Goal: Information Seeking & Learning: Learn about a topic

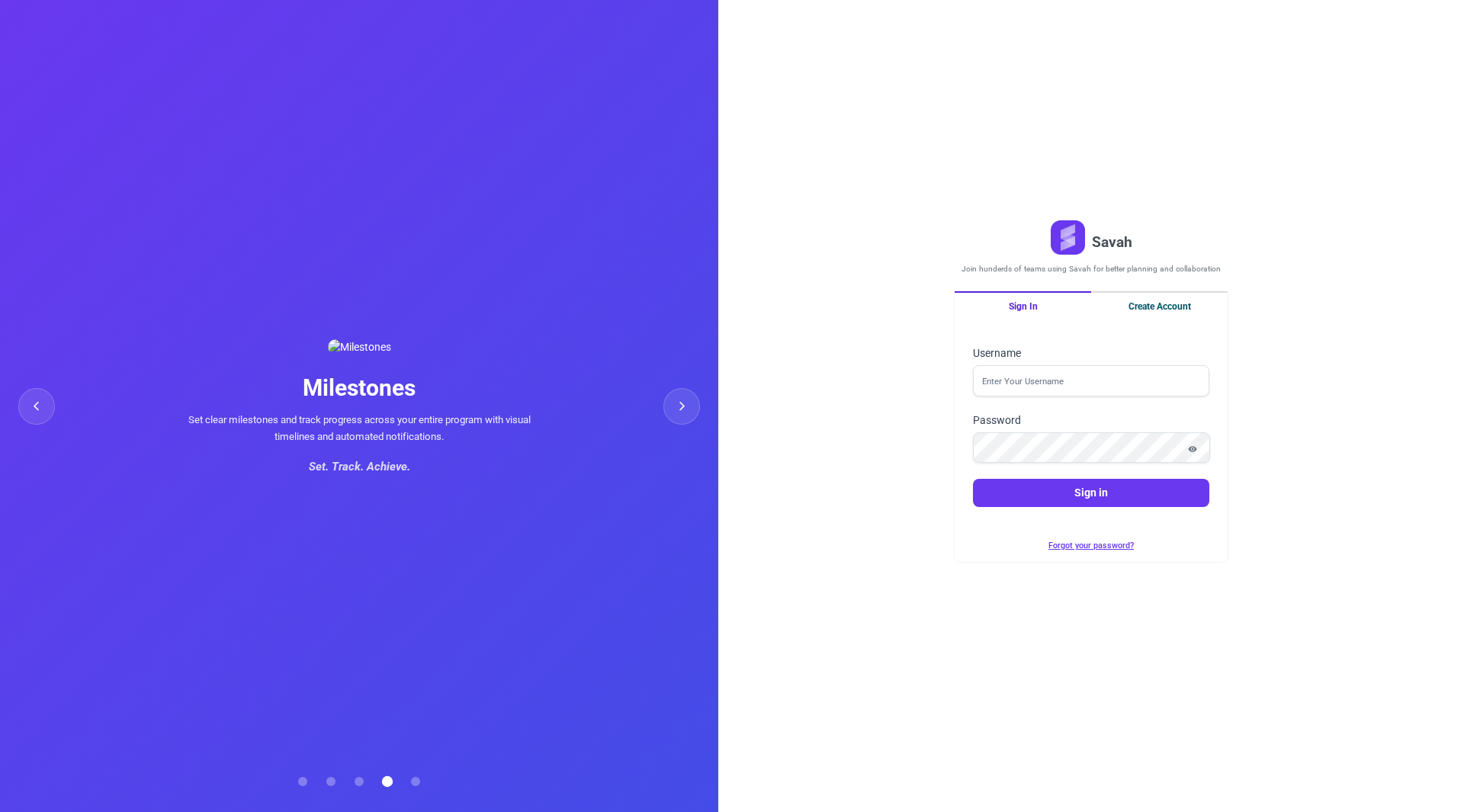
click at [1152, 294] on button "Create Account" at bounding box center [1159, 306] width 137 height 29
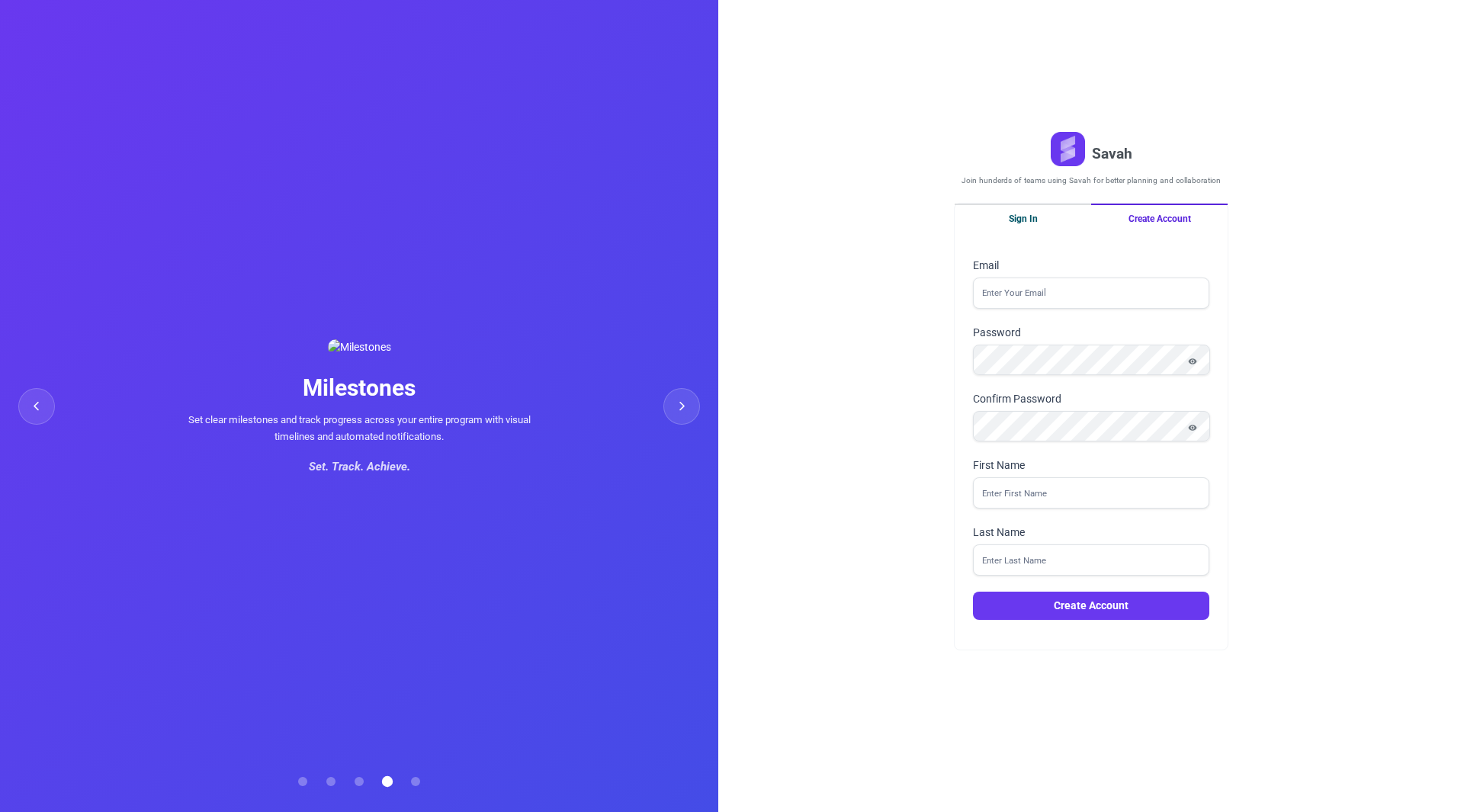
click at [1017, 209] on button "Sign In" at bounding box center [1023, 218] width 137 height 29
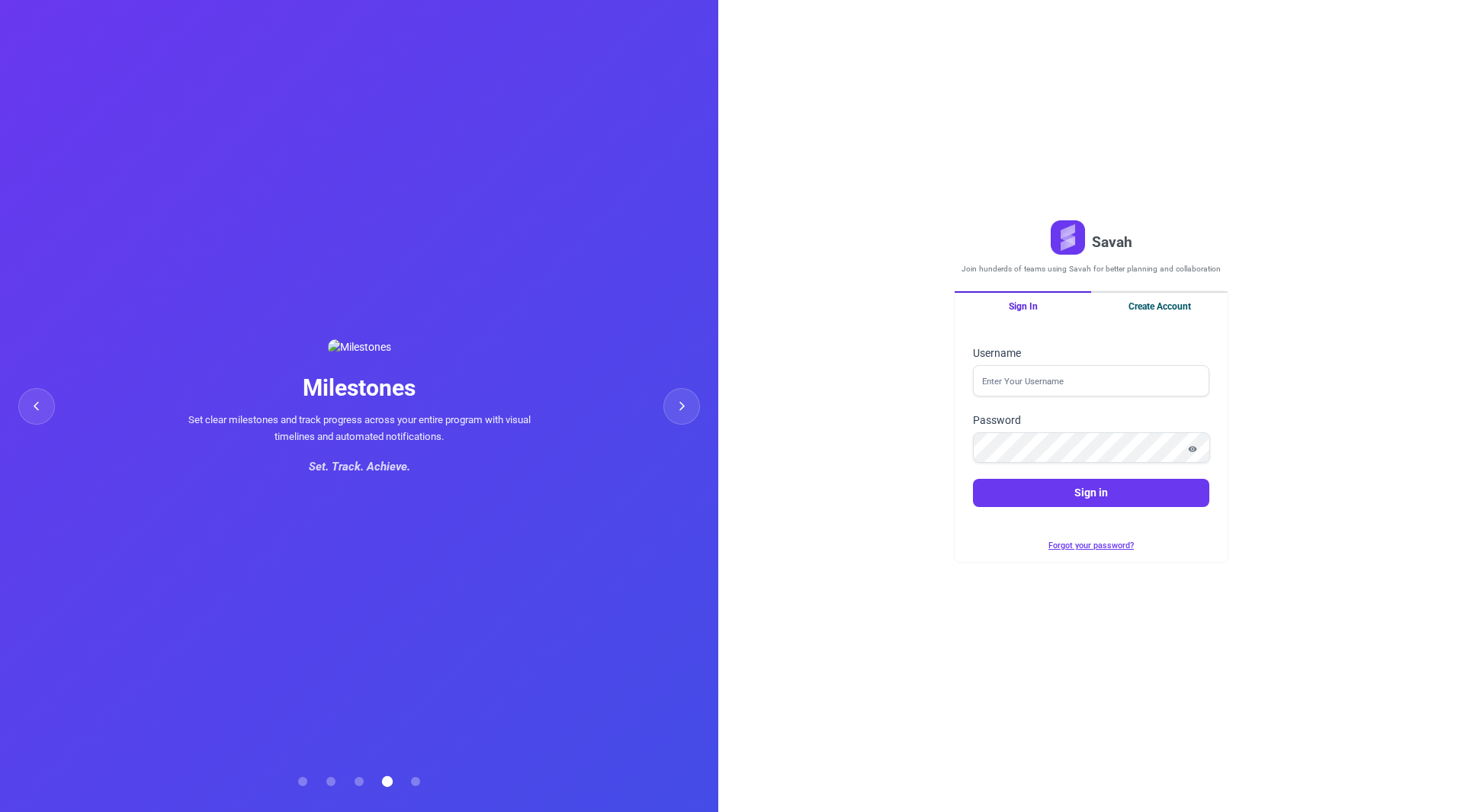
click at [1164, 298] on button "Create Account" at bounding box center [1159, 306] width 137 height 29
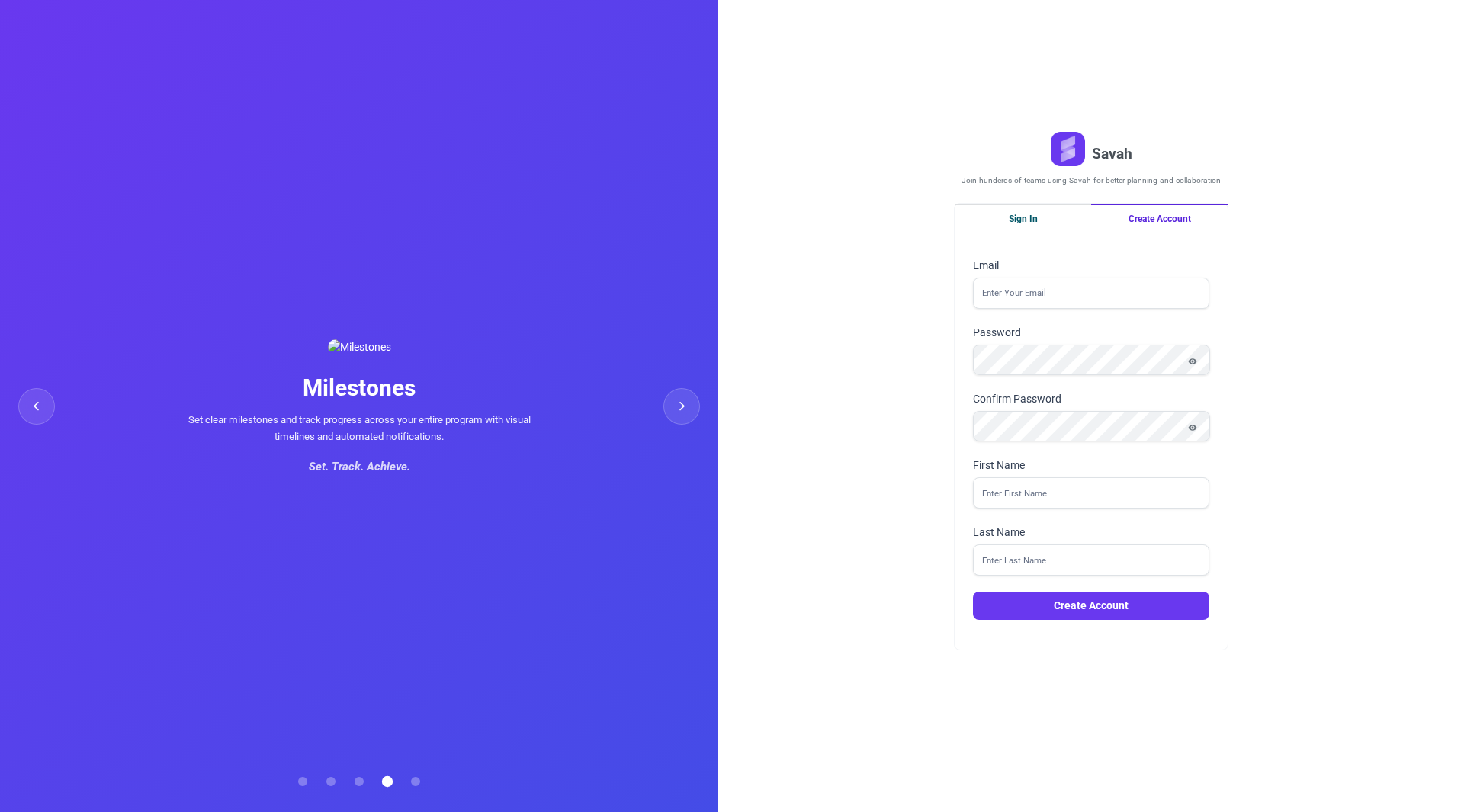
click at [1044, 203] on div "Sign In Create Account Email Password Confirm Password First Name Last Name Cre…" at bounding box center [1091, 426] width 275 height 448
click at [1126, 225] on button "Create Account" at bounding box center [1159, 218] width 137 height 29
click at [1024, 217] on button "Sign In" at bounding box center [1023, 218] width 137 height 29
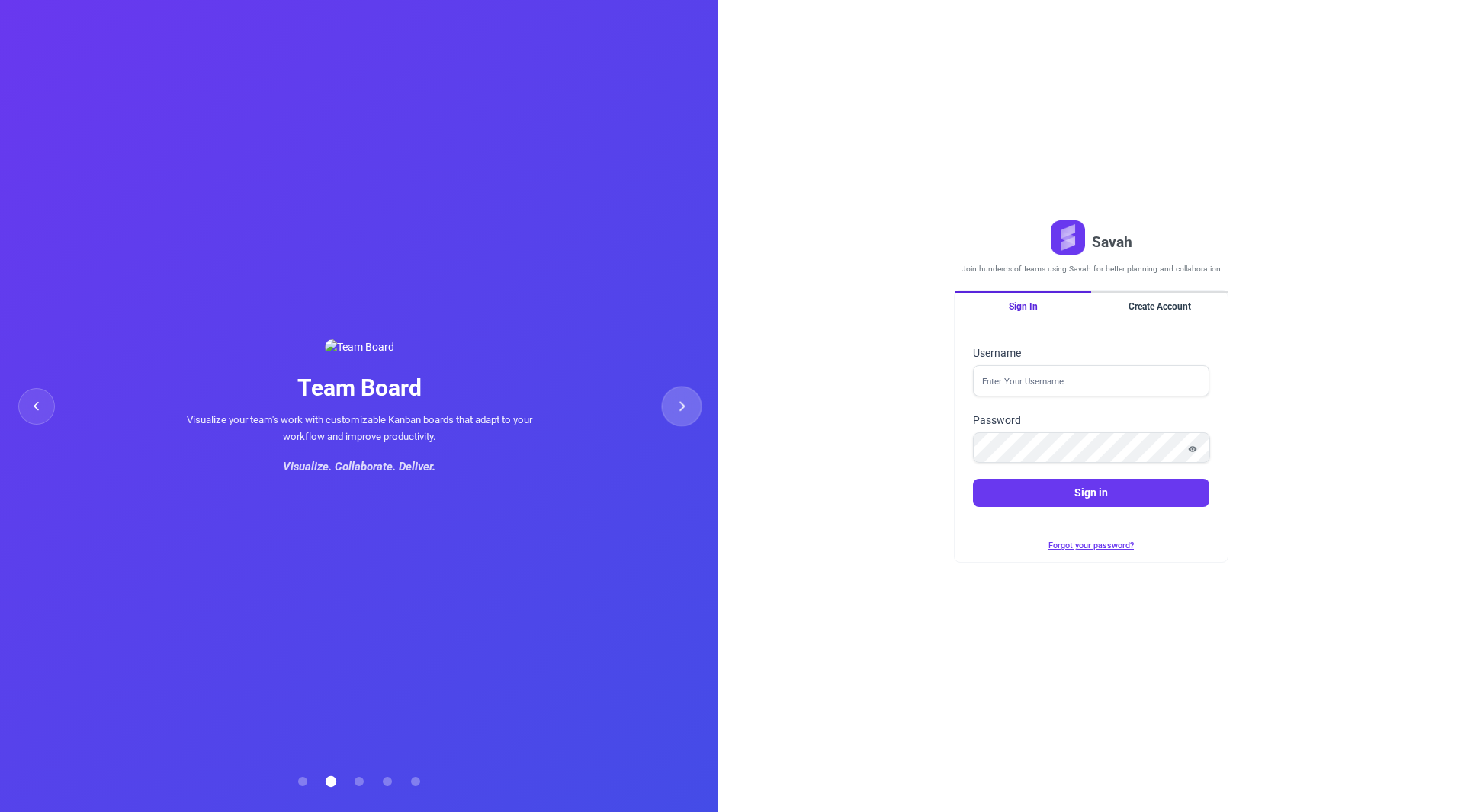
click at [675, 404] on button at bounding box center [682, 406] width 41 height 41
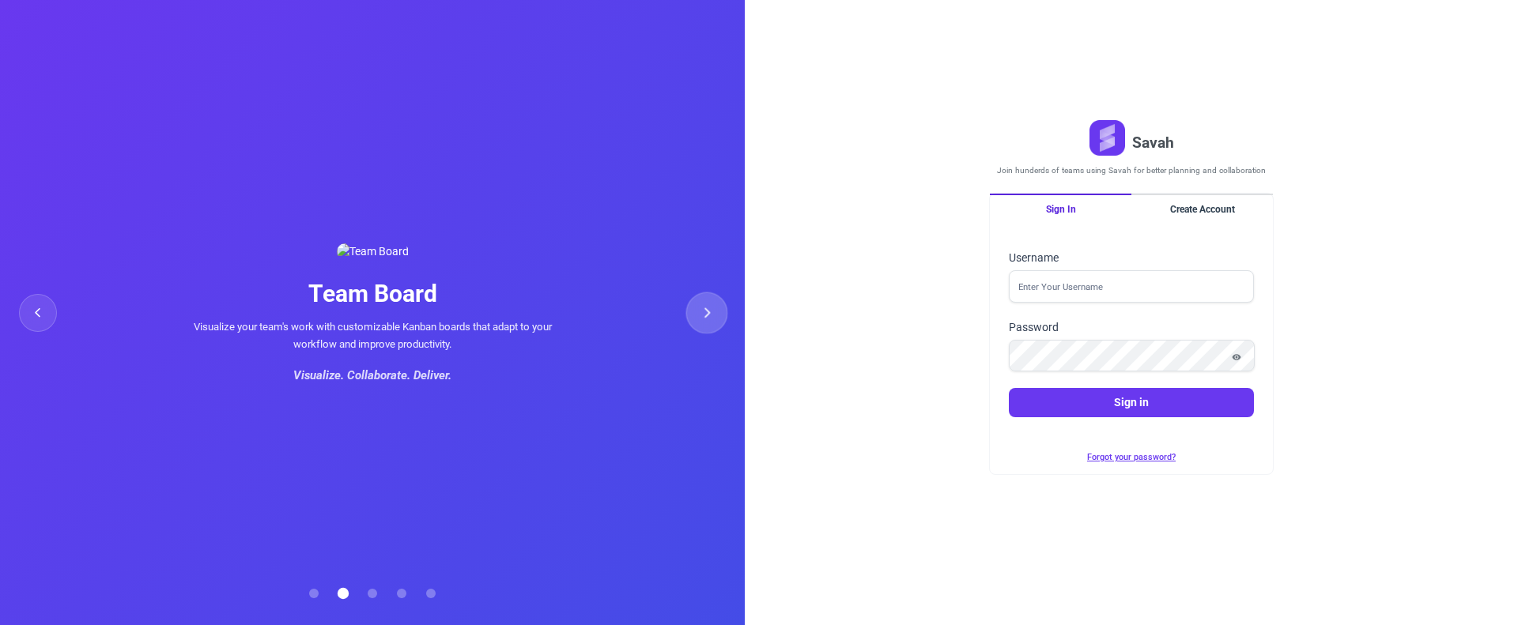
click at [701, 319] on button at bounding box center [707, 313] width 42 height 42
click at [310, 598] on div at bounding box center [372, 593] width 139 height 25
click at [314, 594] on button at bounding box center [313, 593] width 9 height 9
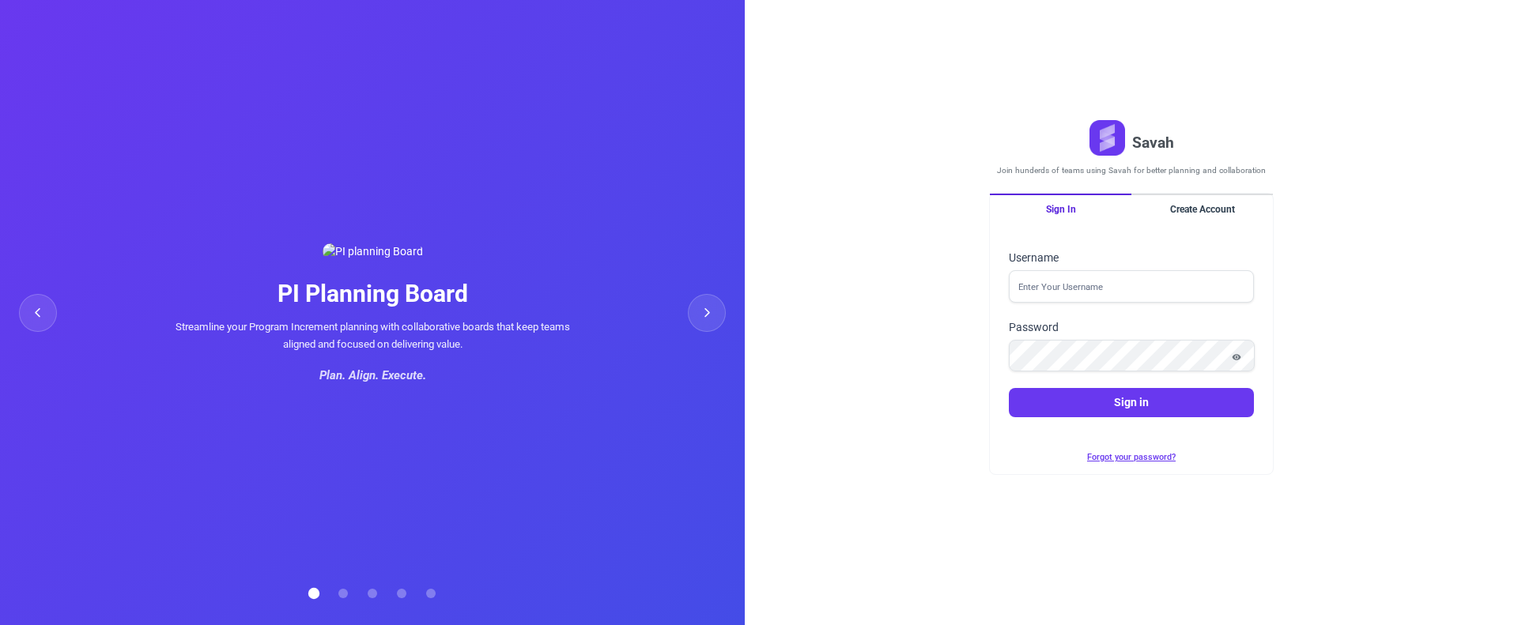
click at [314, 594] on button at bounding box center [313, 593] width 11 height 11
click at [341, 595] on button at bounding box center [342, 593] width 9 height 9
click at [318, 595] on button at bounding box center [313, 593] width 9 height 9
click at [711, 317] on icon at bounding box center [706, 313] width 10 height 10
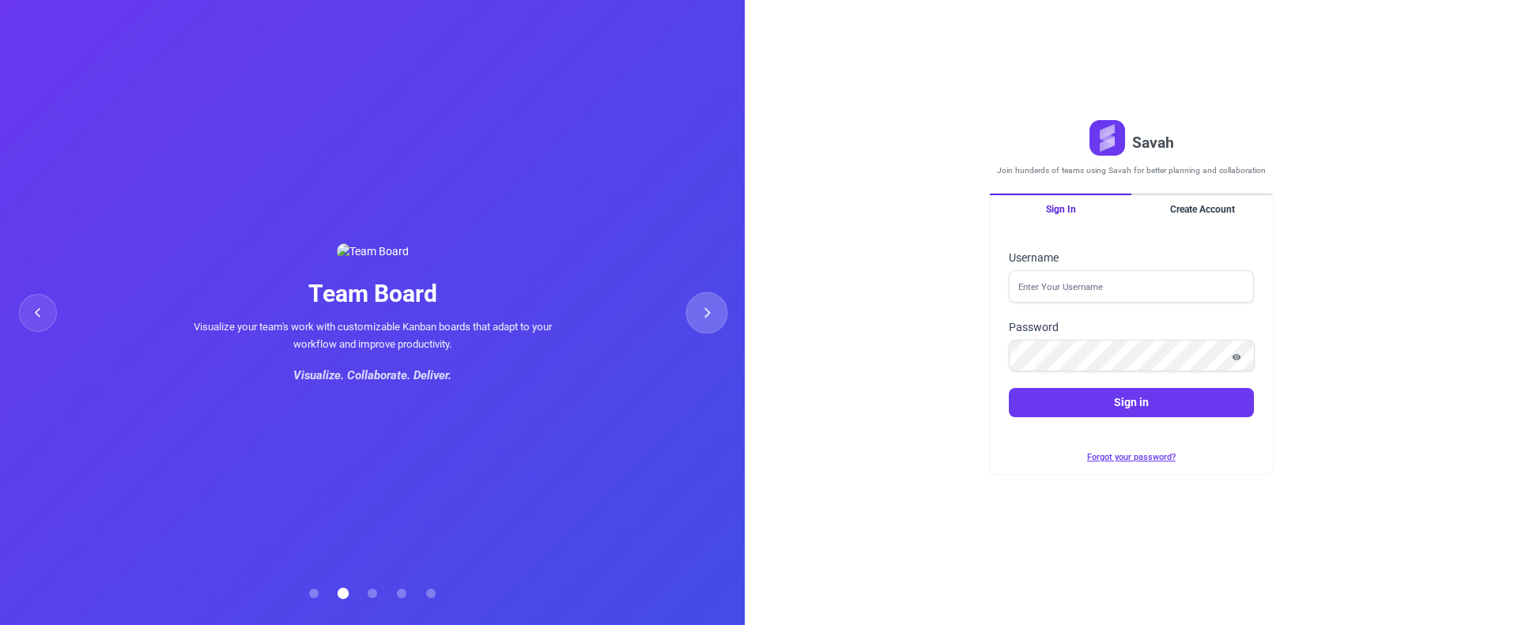
click at [711, 317] on icon at bounding box center [706, 313] width 10 height 10
click at [1470, 130] on div "Savah Join hunderds of teams using Savah for better planning and collaboration …" at bounding box center [1131, 312] width 773 height 625
drag, startPoint x: 1062, startPoint y: 172, endPoint x: 1211, endPoint y: 174, distance: 148.6
click at [1183, 176] on div "Savah Join hunderds of teams using Savah for better planning and collaboration" at bounding box center [1131, 151] width 269 height 66
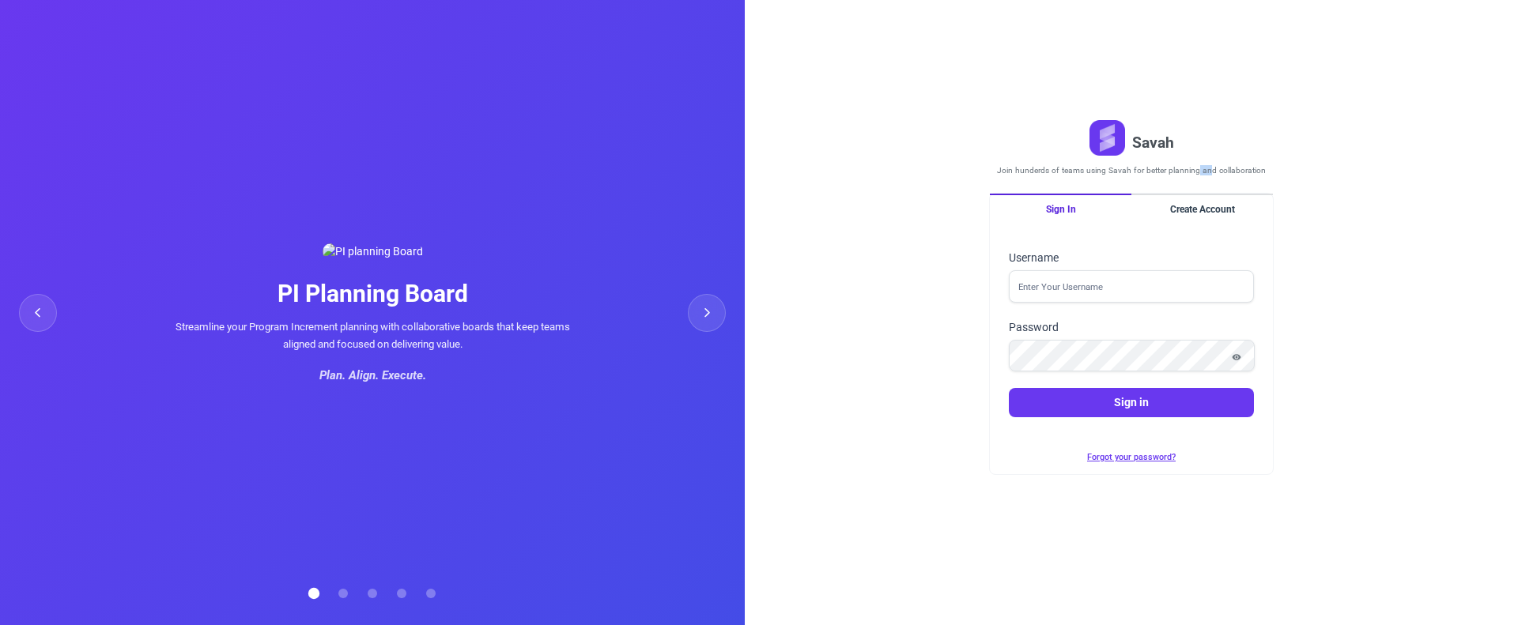
drag, startPoint x: 1211, startPoint y: 174, endPoint x: 1225, endPoint y: 173, distance: 14.3
click at [1214, 174] on p "Join hunderds of teams using Savah for better planning and collaboration" at bounding box center [1131, 170] width 269 height 10
click at [1009, 495] on div "Sign In Create Account Sign in Username Password Sign in Forgot your password?" at bounding box center [1131, 354] width 285 height 322
click at [982, 228] on div "Savah Join hunderds of teams using Savah for better planning and collaboration …" at bounding box center [1131, 312] width 356 height 597
click at [1184, 203] on button "Create Account" at bounding box center [1202, 209] width 142 height 30
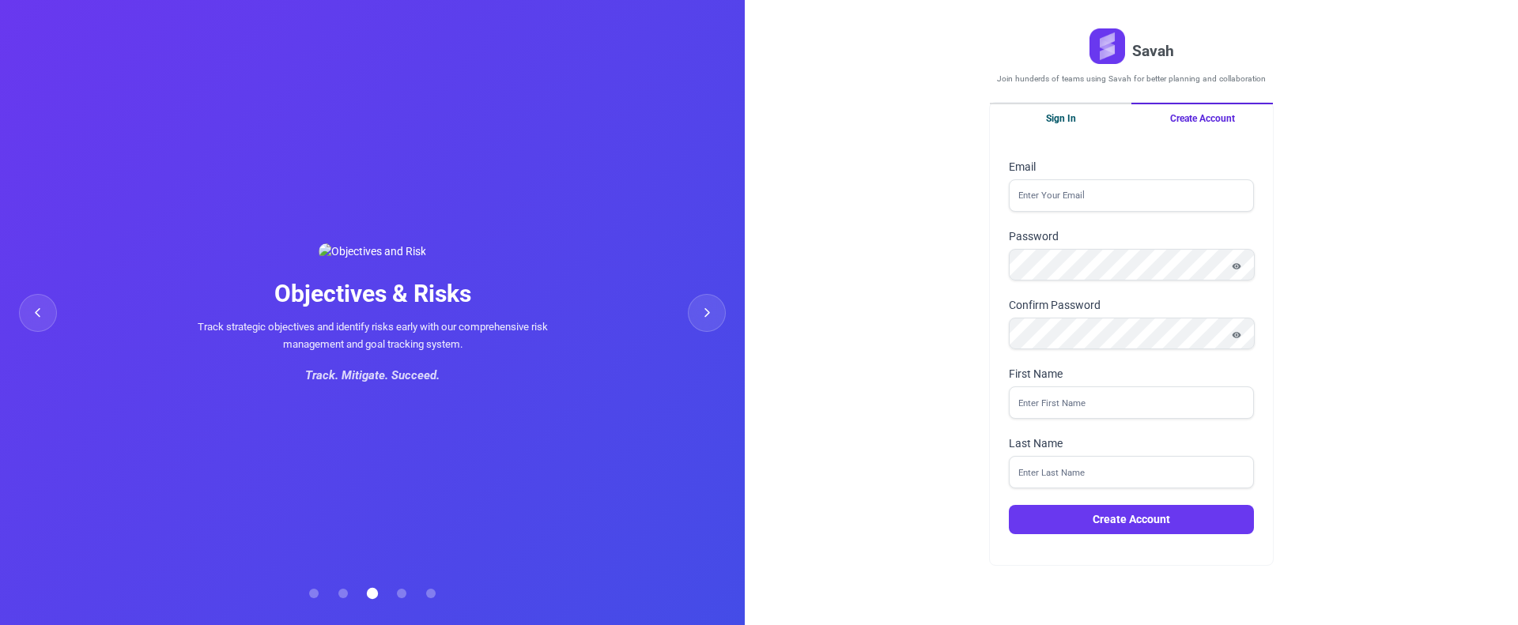
click at [1064, 119] on button "Sign In" at bounding box center [1061, 118] width 142 height 30
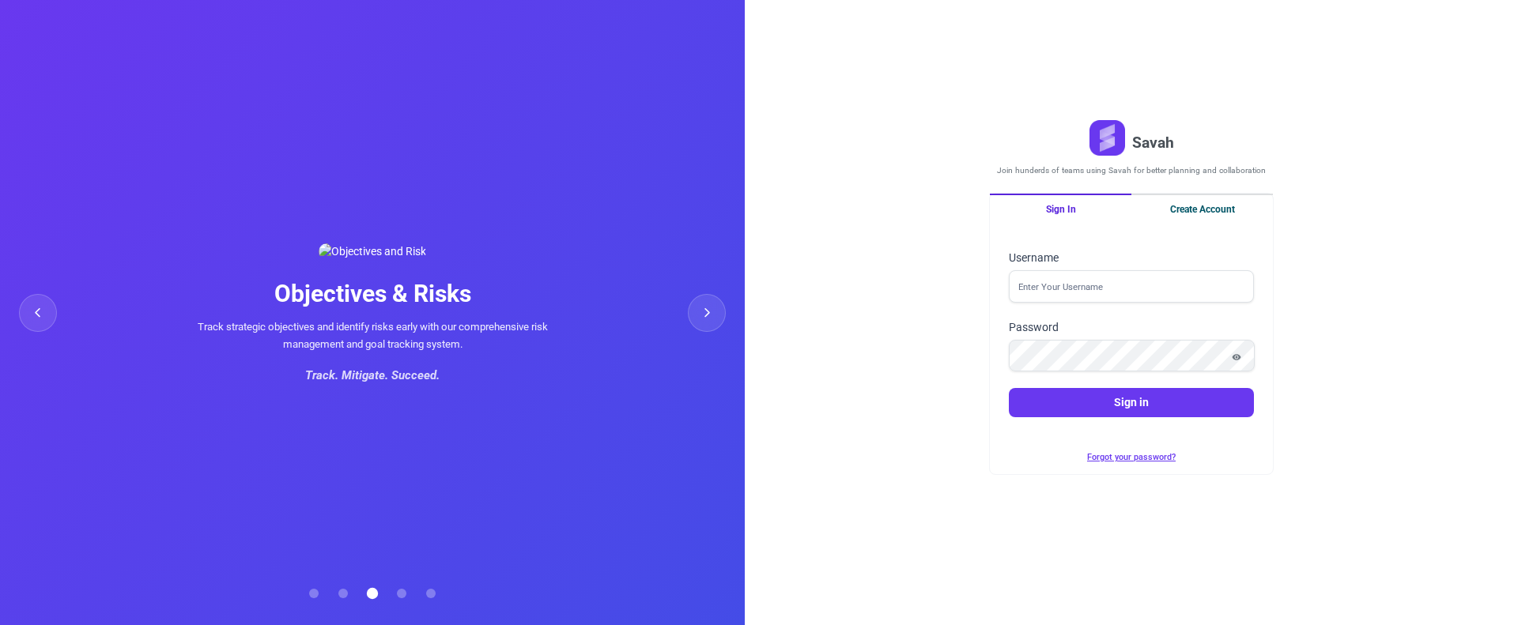
click at [1242, 197] on button "Create Account" at bounding box center [1202, 209] width 142 height 30
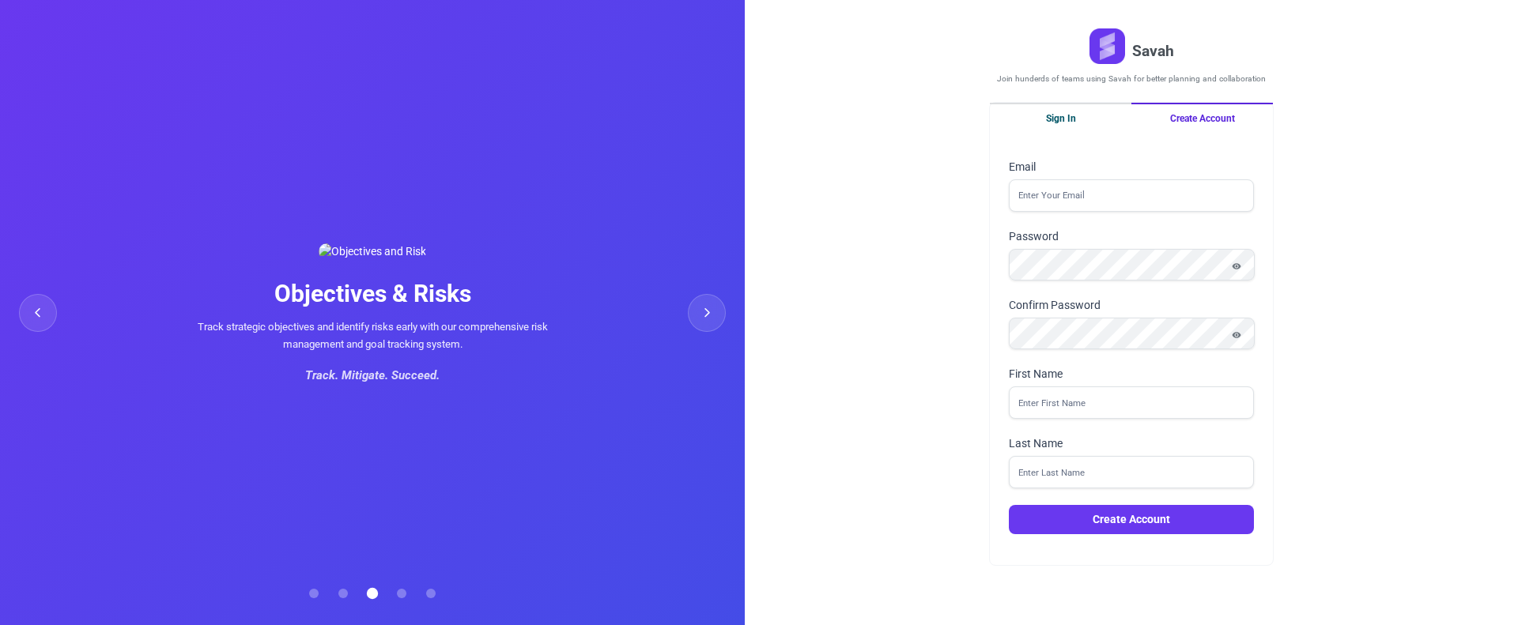
click at [1049, 124] on button "Sign In" at bounding box center [1061, 118] width 142 height 30
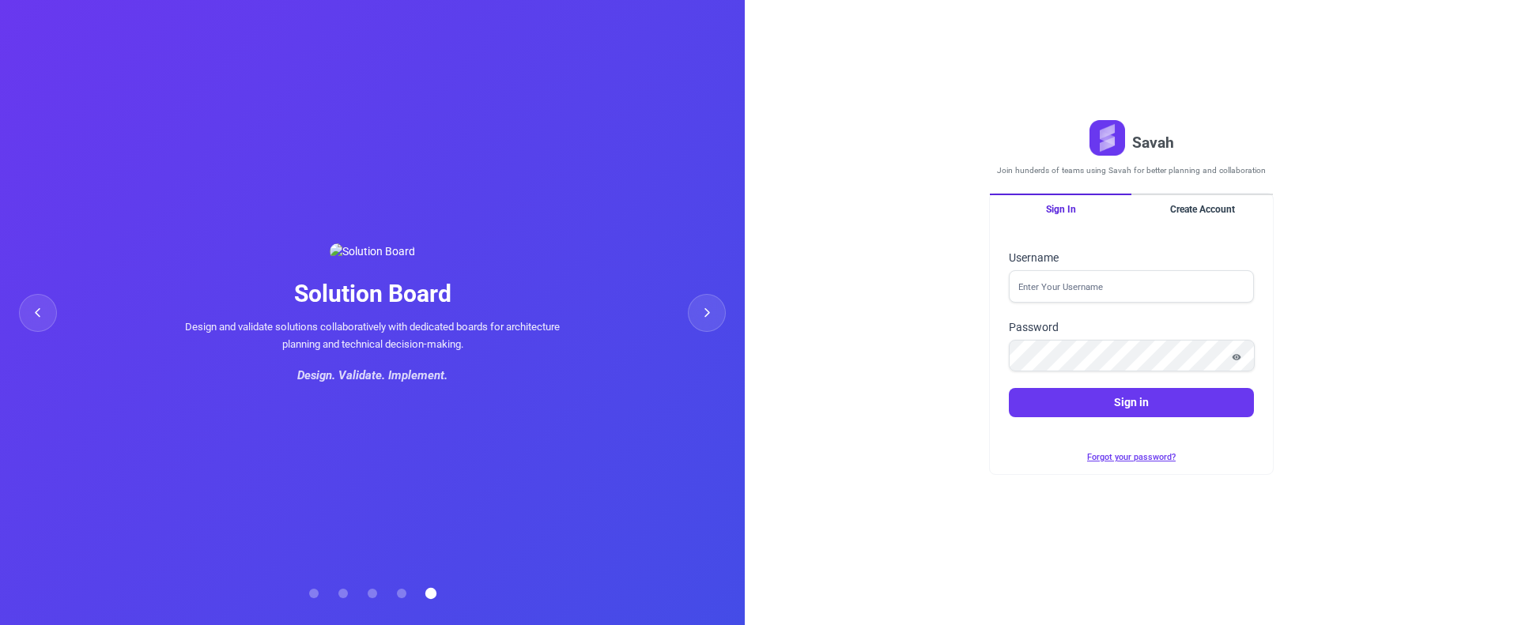
click at [850, 419] on div "Savah Join hunderds of teams using Savah for better planning and collaboration …" at bounding box center [1131, 312] width 773 height 625
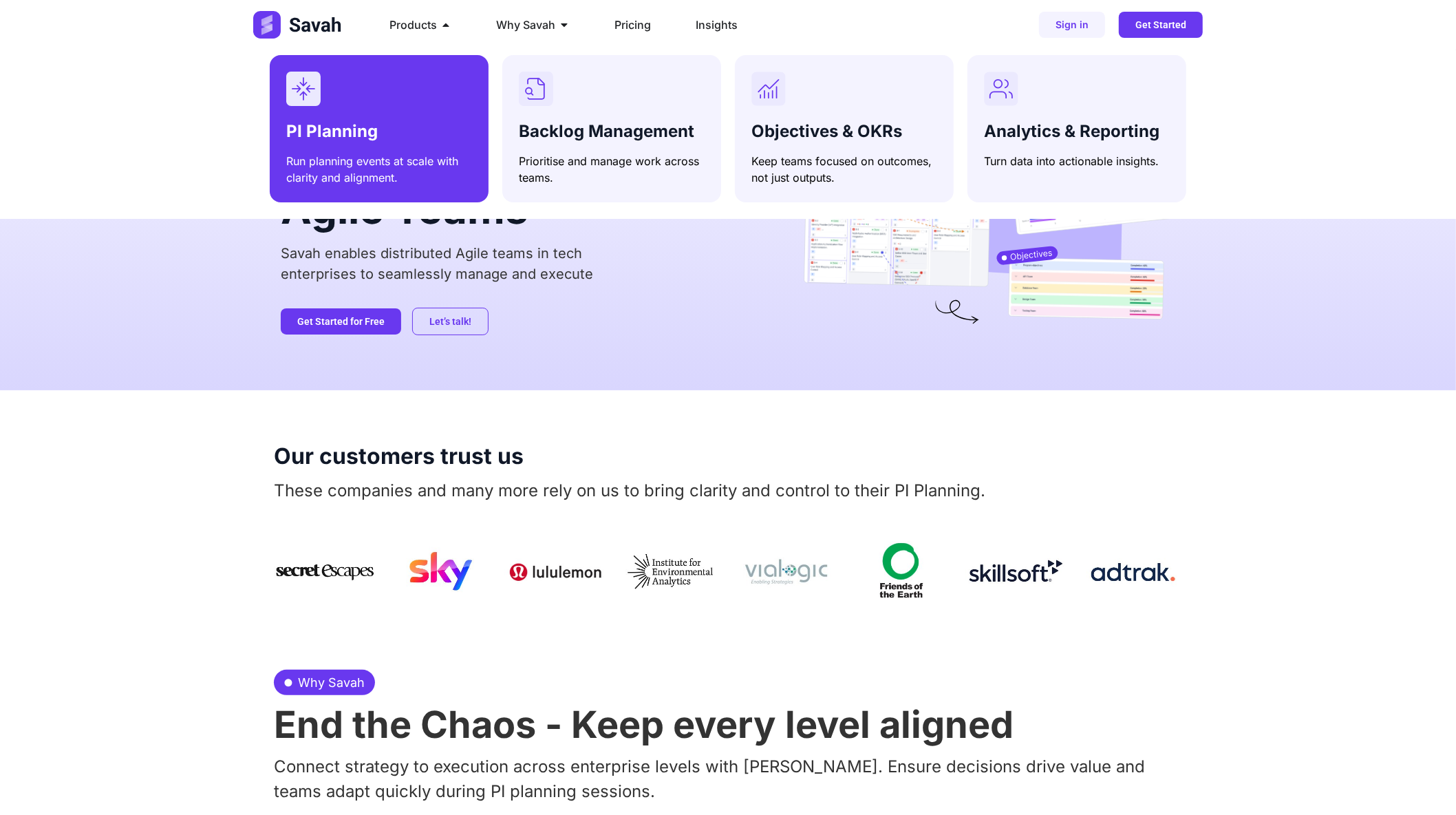
click at [415, 137] on h3 "PI Planning" at bounding box center [379, 131] width 185 height 20
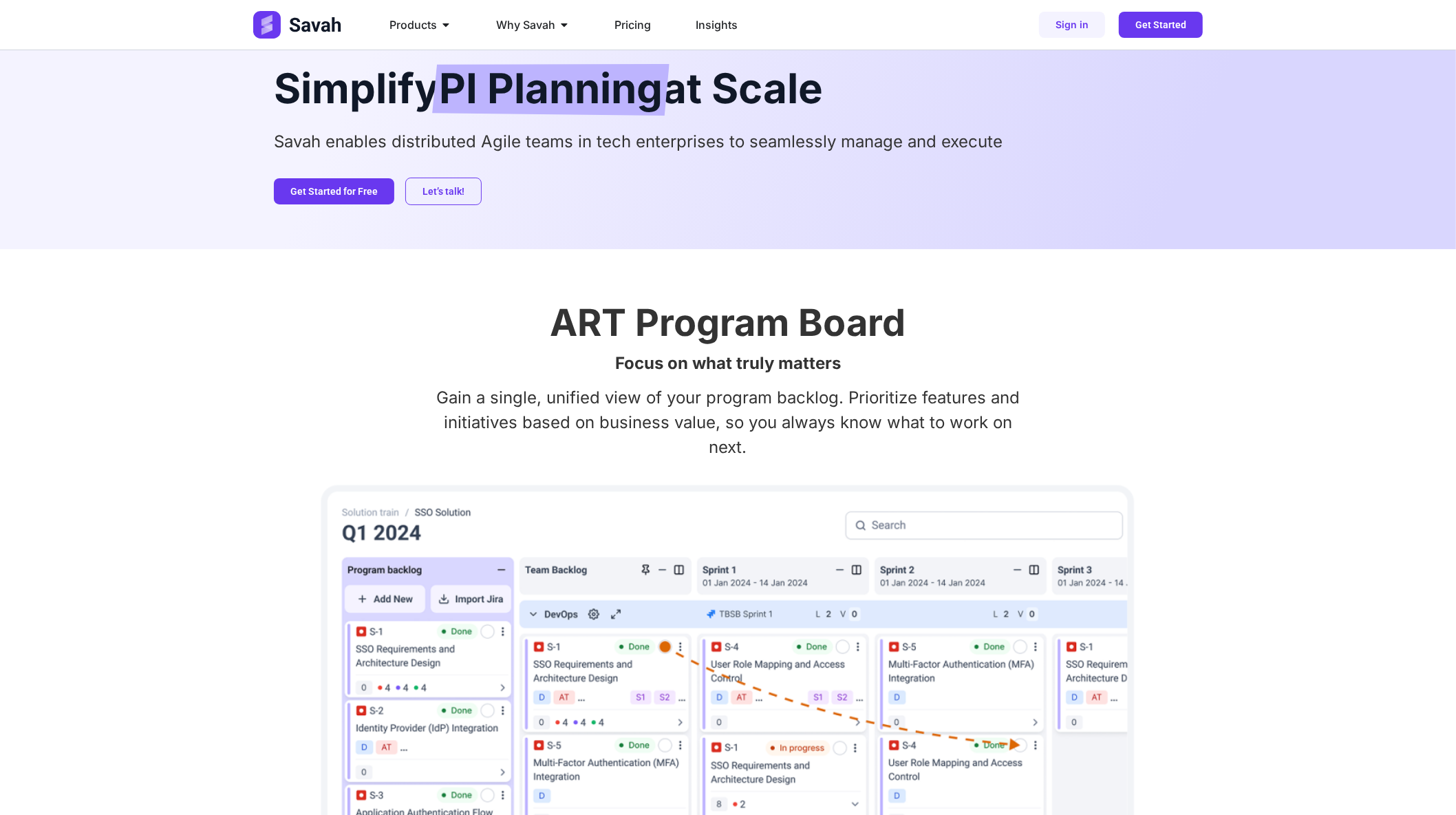
scroll to position [67, 0]
